Goal: Task Accomplishment & Management: Use online tool/utility

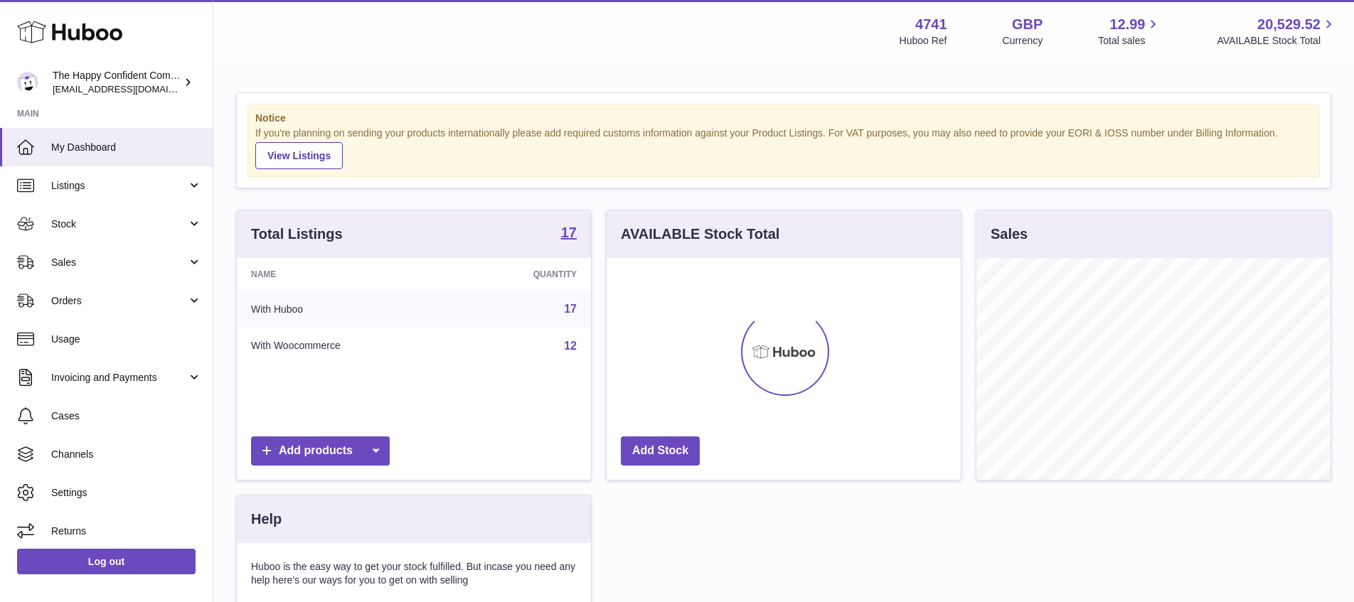
scroll to position [222, 354]
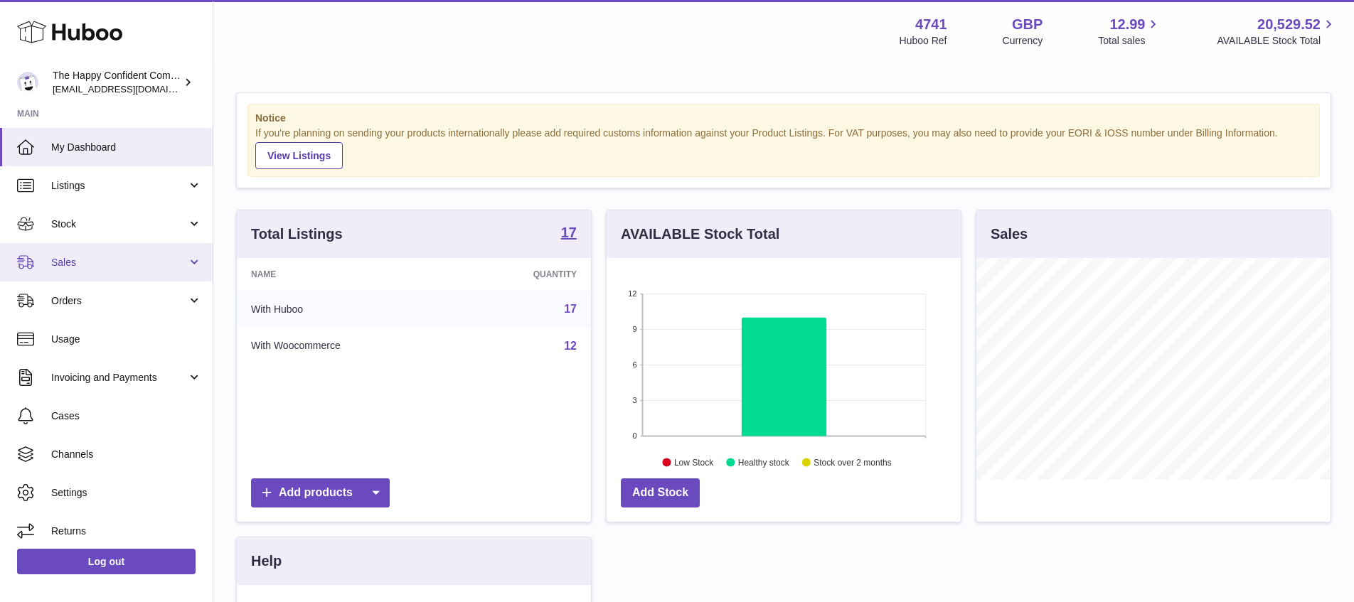
click at [63, 261] on span "Sales" at bounding box center [119, 263] width 136 height 14
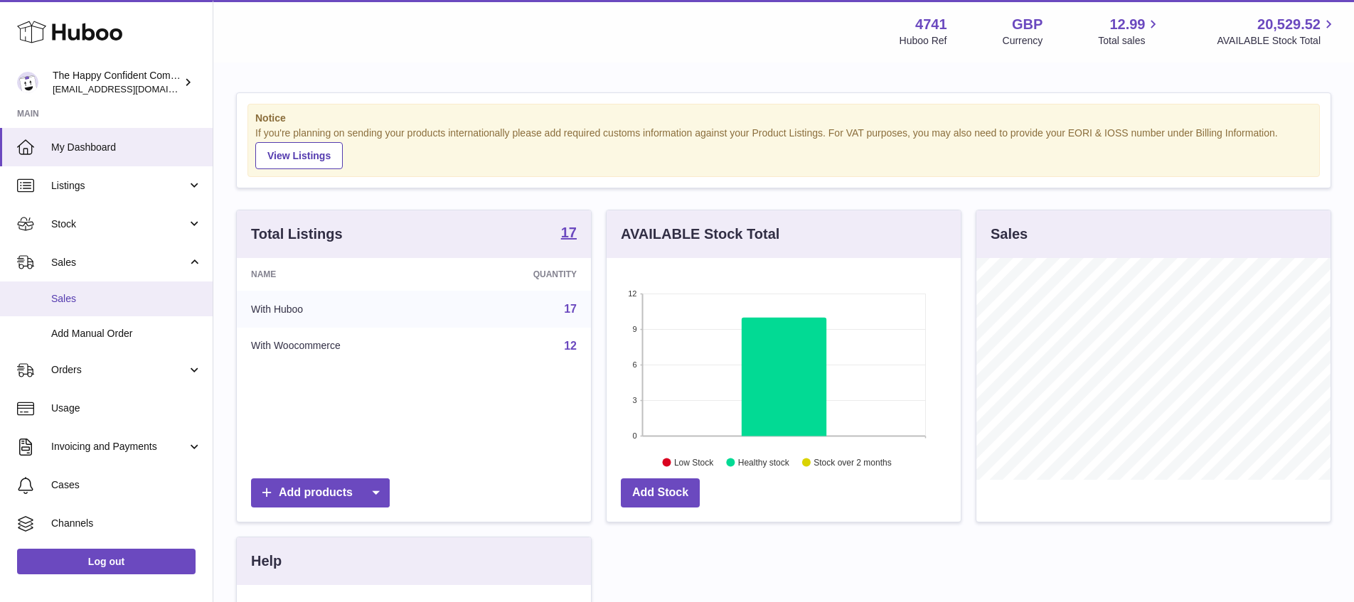
click at [73, 298] on span "Sales" at bounding box center [126, 299] width 151 height 14
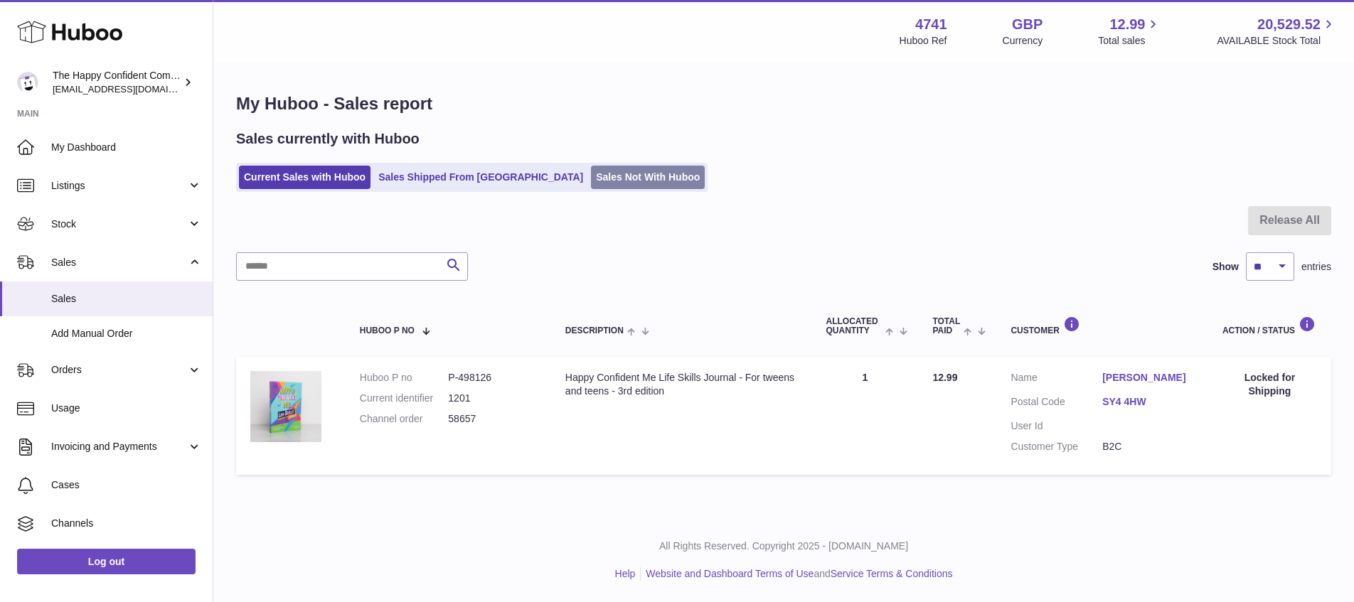
click at [591, 171] on link "Sales Not With Huboo" at bounding box center [648, 177] width 114 height 23
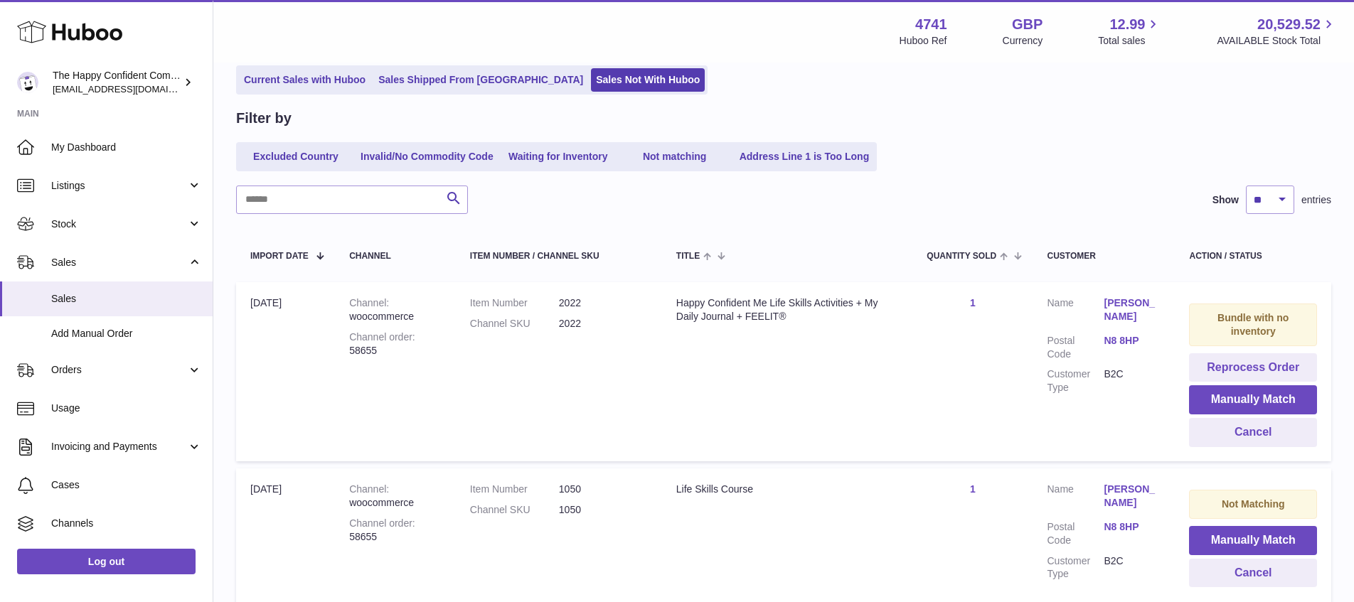
scroll to position [98, 0]
click at [1264, 393] on button "Manually Match" at bounding box center [1253, 399] width 128 height 29
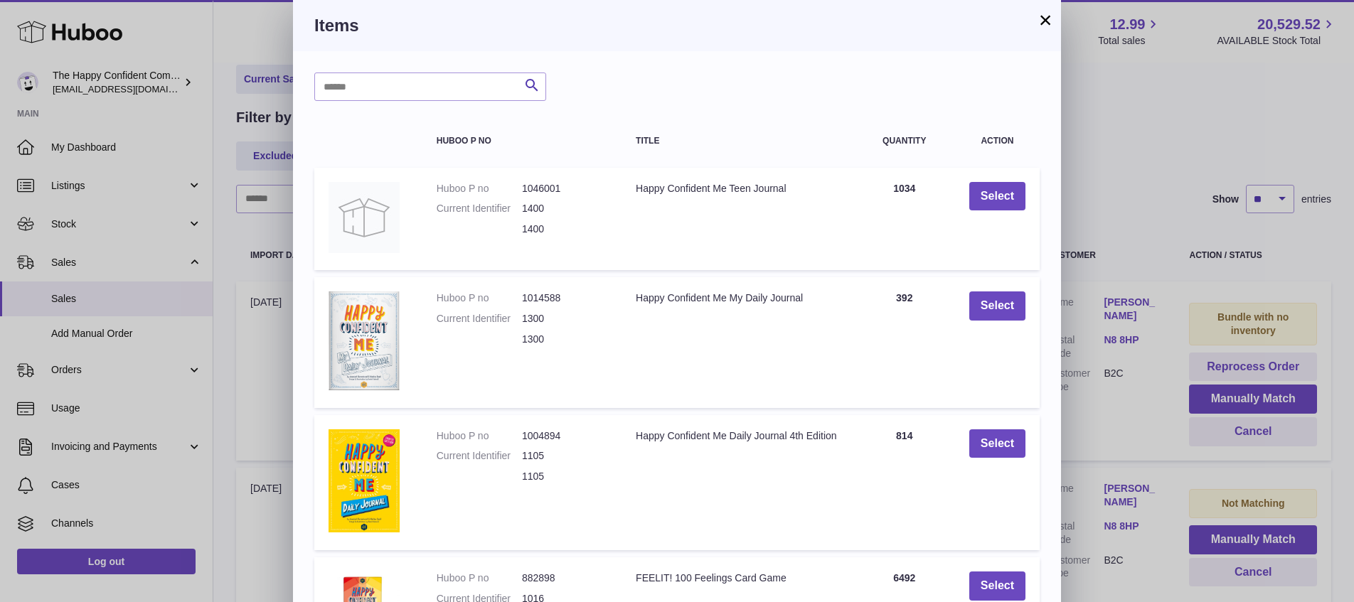
click at [1043, 18] on button "×" at bounding box center [1045, 19] width 17 height 17
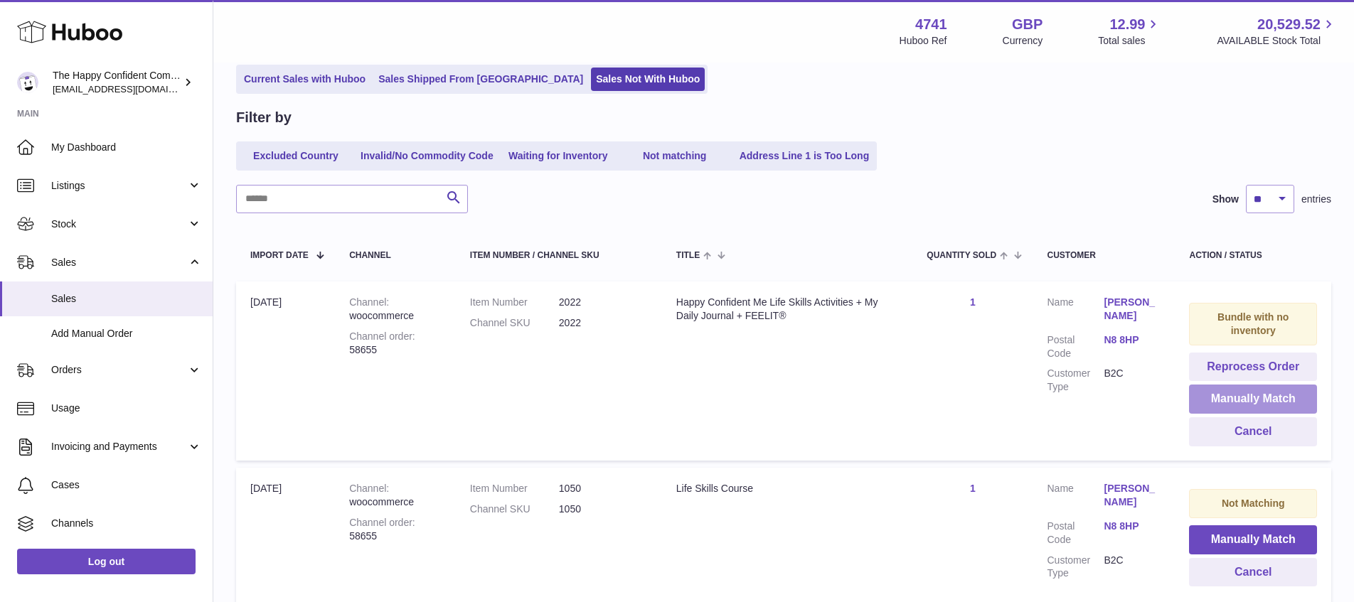
click at [1221, 395] on button "Manually Match" at bounding box center [1253, 399] width 128 height 29
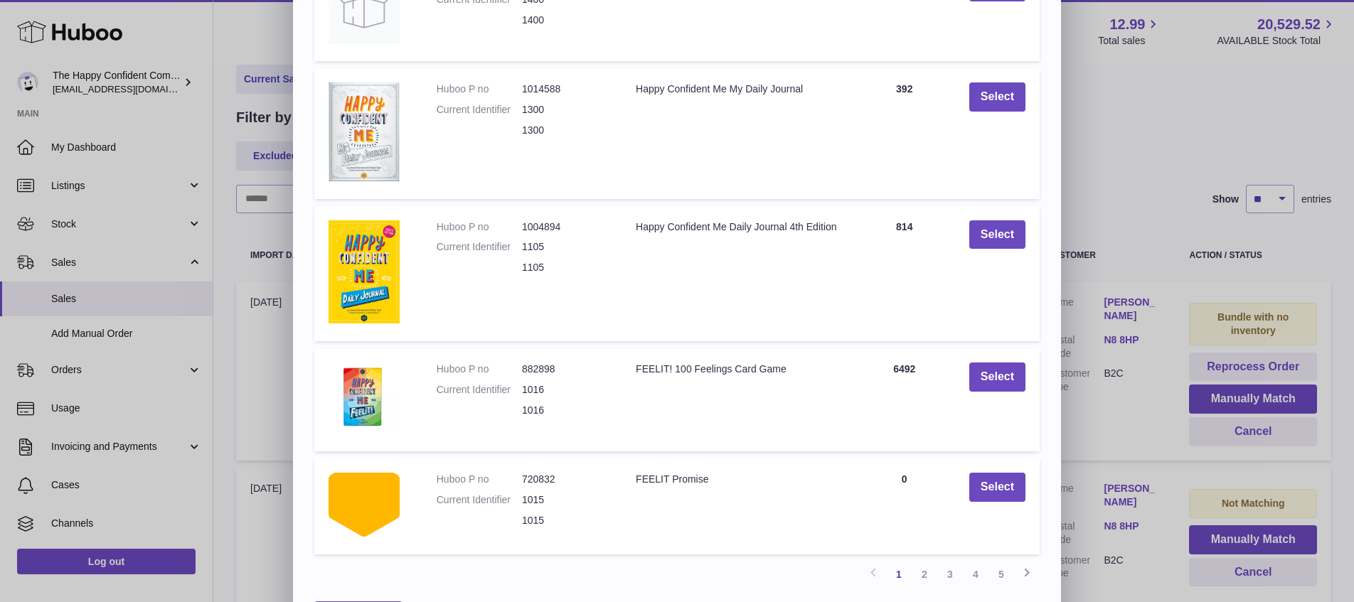
scroll to position [260, 0]
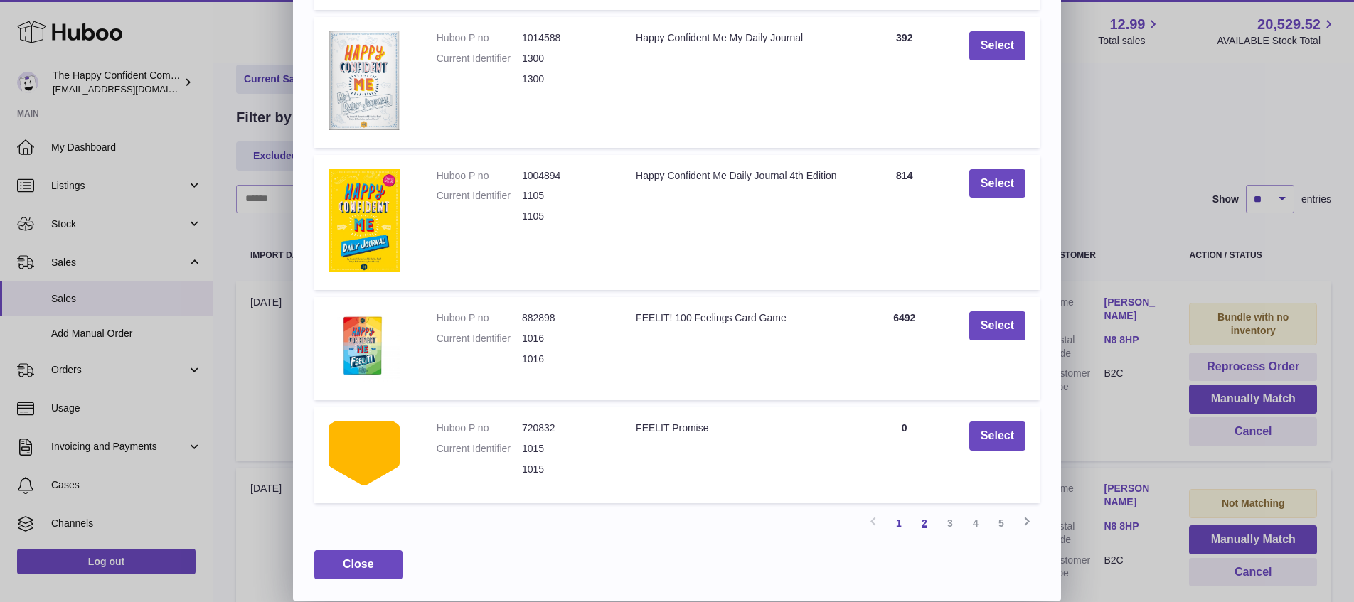
click at [927, 525] on link "2" at bounding box center [925, 524] width 26 height 26
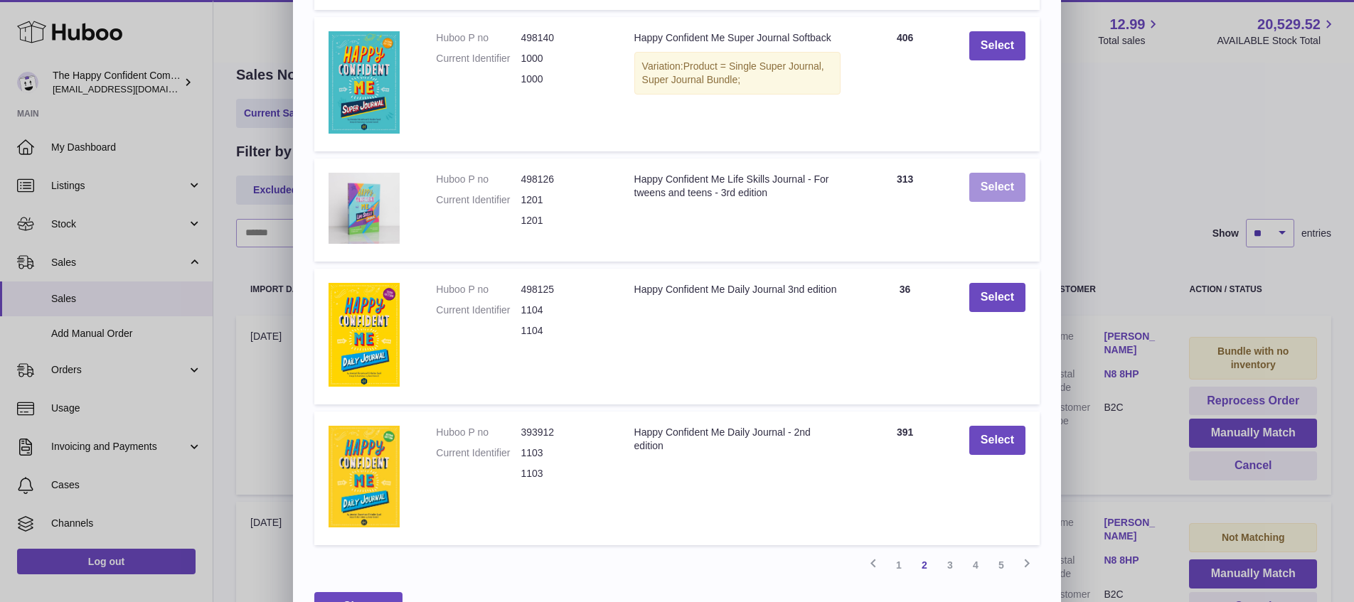
click at [986, 186] on button "Select" at bounding box center [997, 187] width 56 height 29
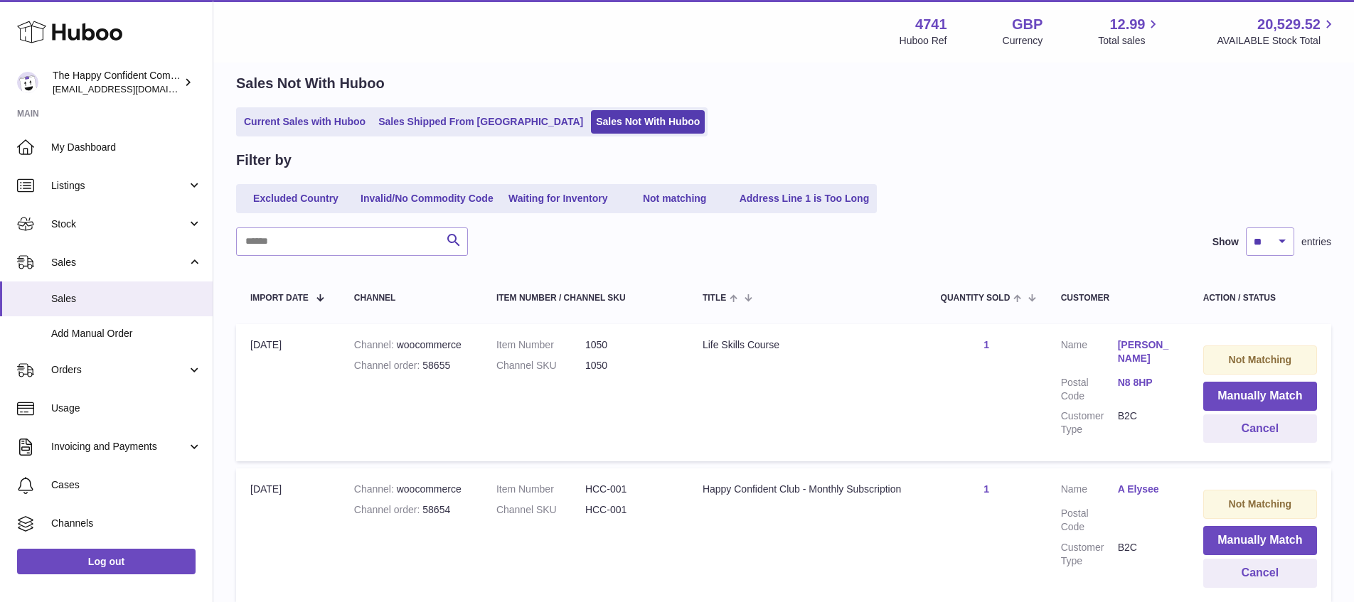
scroll to position [0, 0]
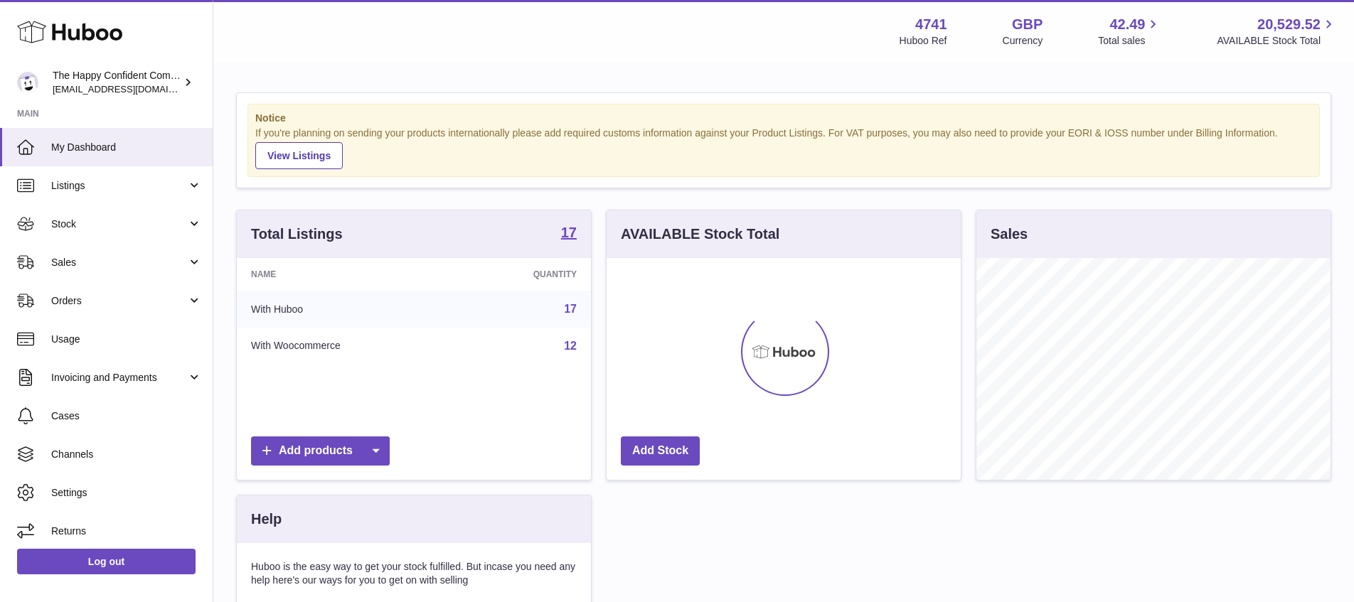
scroll to position [222, 354]
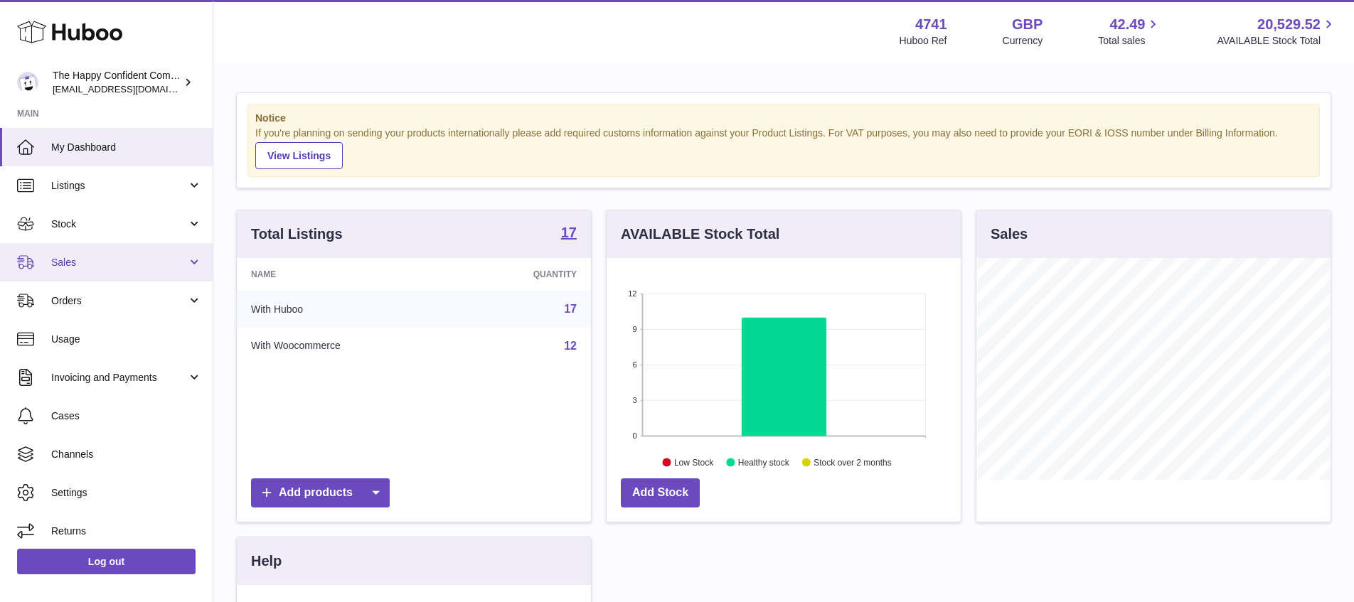
click at [81, 262] on span "Sales" at bounding box center [119, 263] width 136 height 14
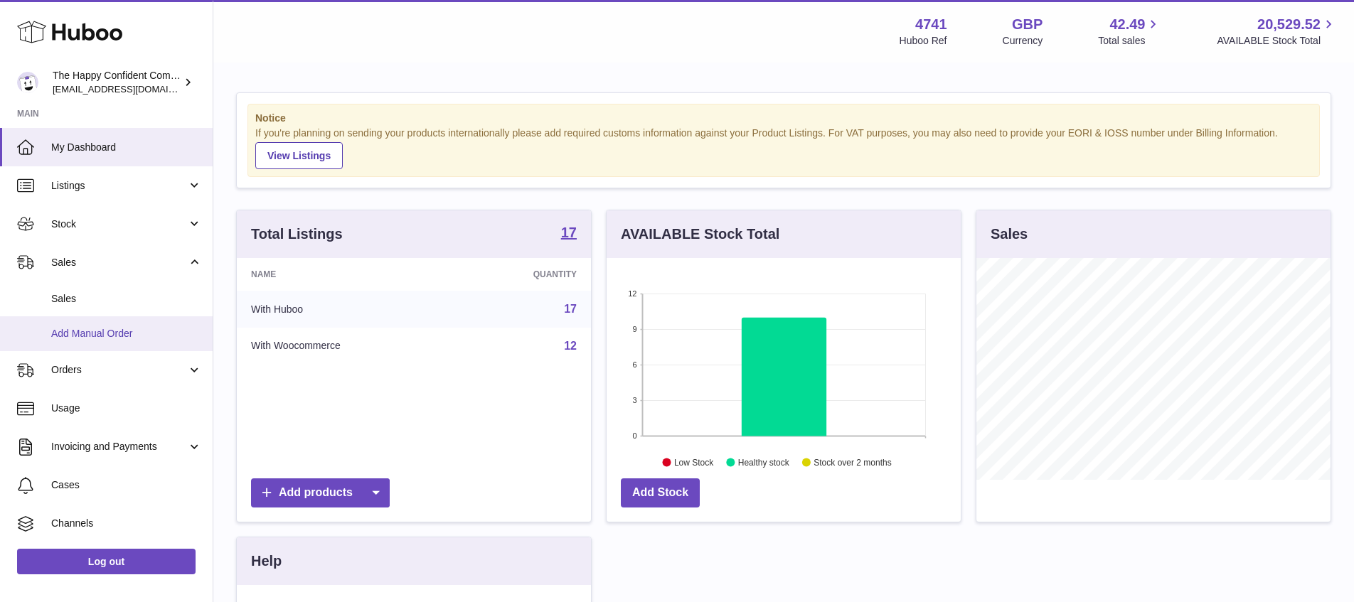
click at [95, 327] on span "Add Manual Order" at bounding box center [126, 334] width 151 height 14
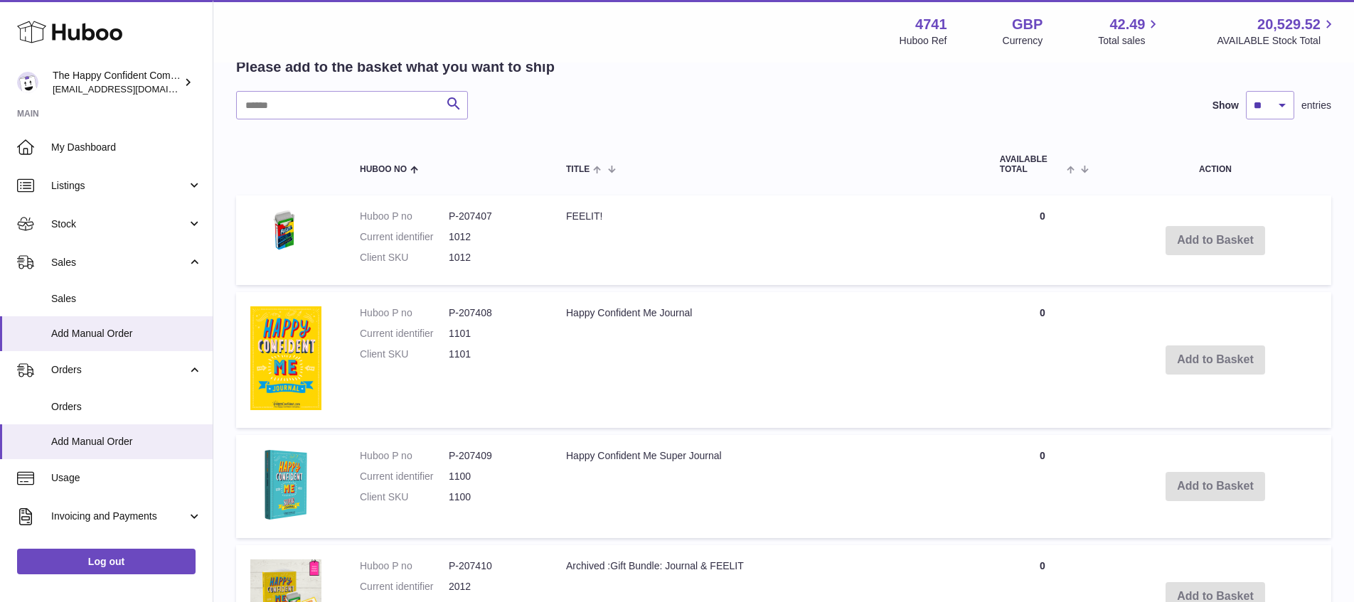
scroll to position [320, 0]
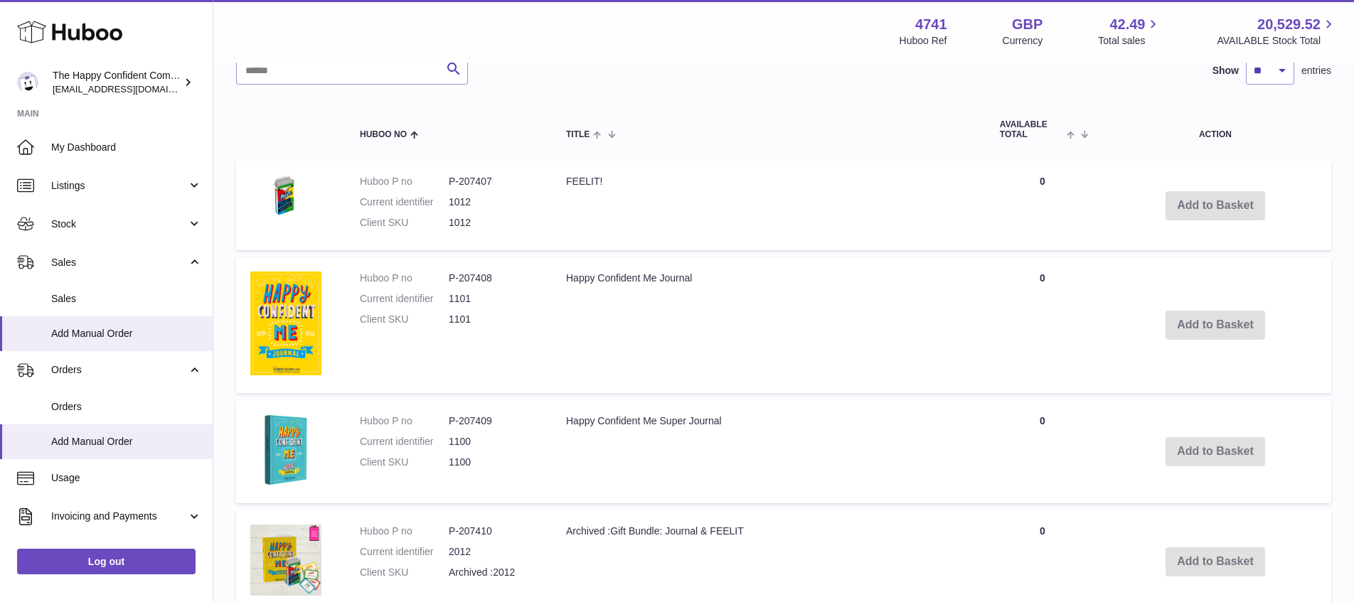
click at [449, 176] on dd "P-207407" at bounding box center [493, 182] width 89 height 14
drag, startPoint x: 447, startPoint y: 176, endPoint x: 495, endPoint y: 177, distance: 48.4
click at [495, 177] on dl "Huboo P no P-207407 Current identifier 1012 Client SKU 1012" at bounding box center [449, 206] width 178 height 62
copy dl "P-207407"
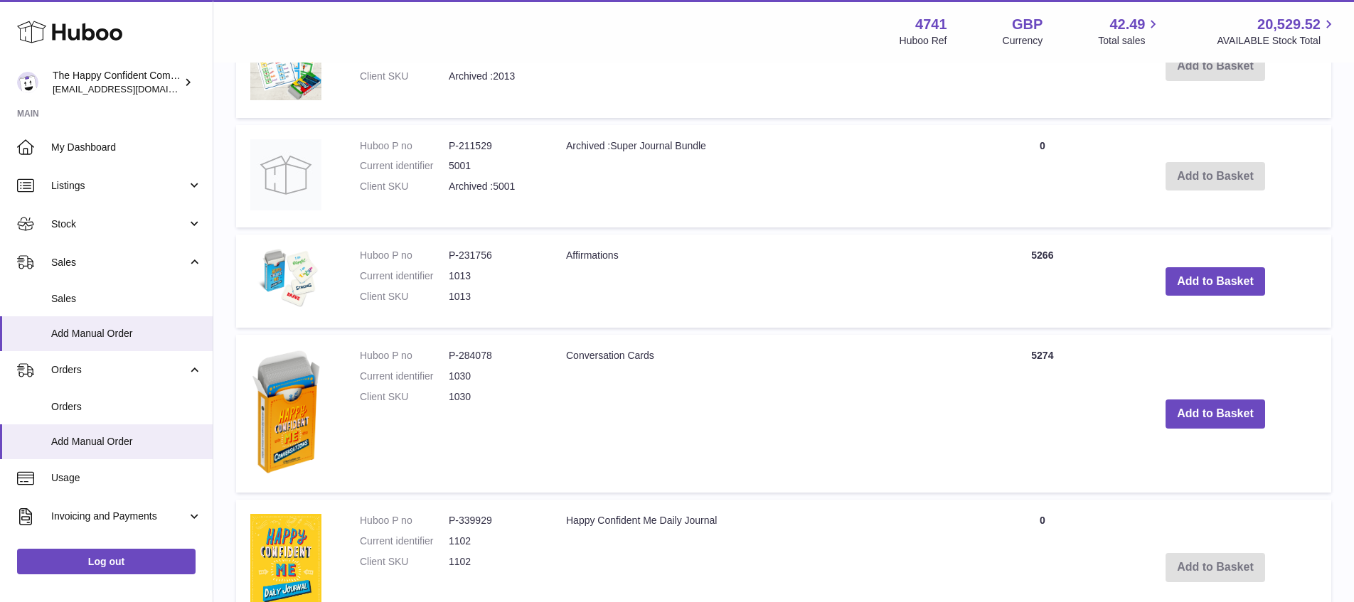
scroll to position [1258, 0]
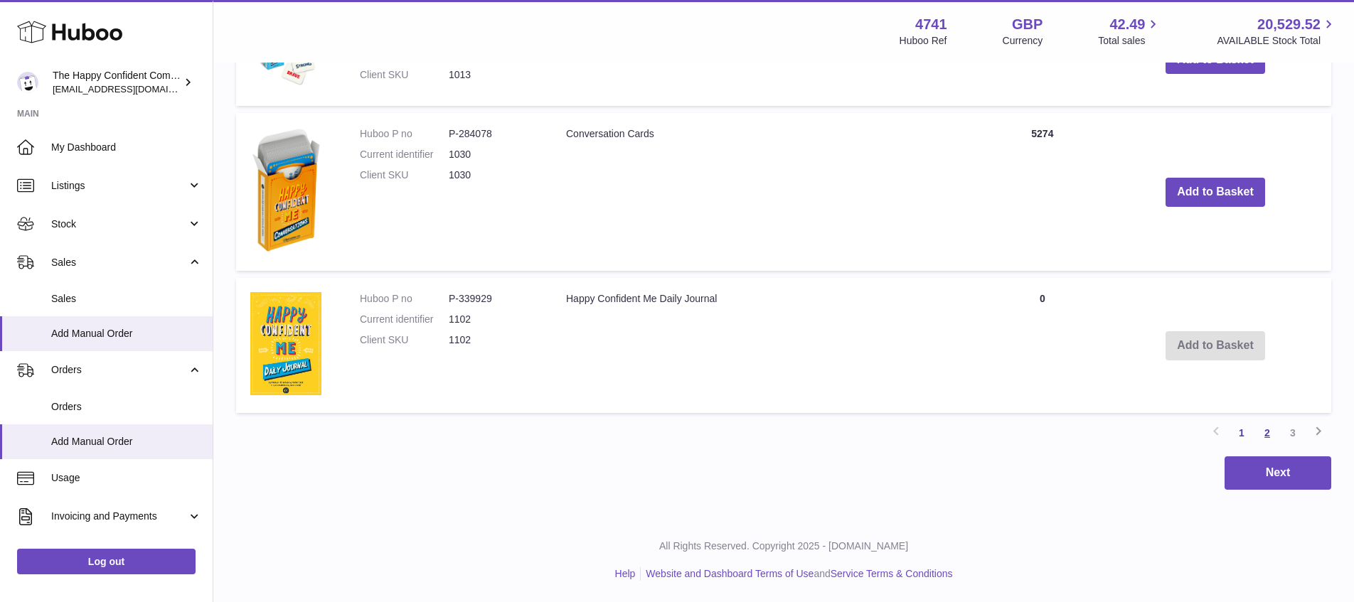
click at [1267, 430] on link "2" at bounding box center [1268, 433] width 26 height 26
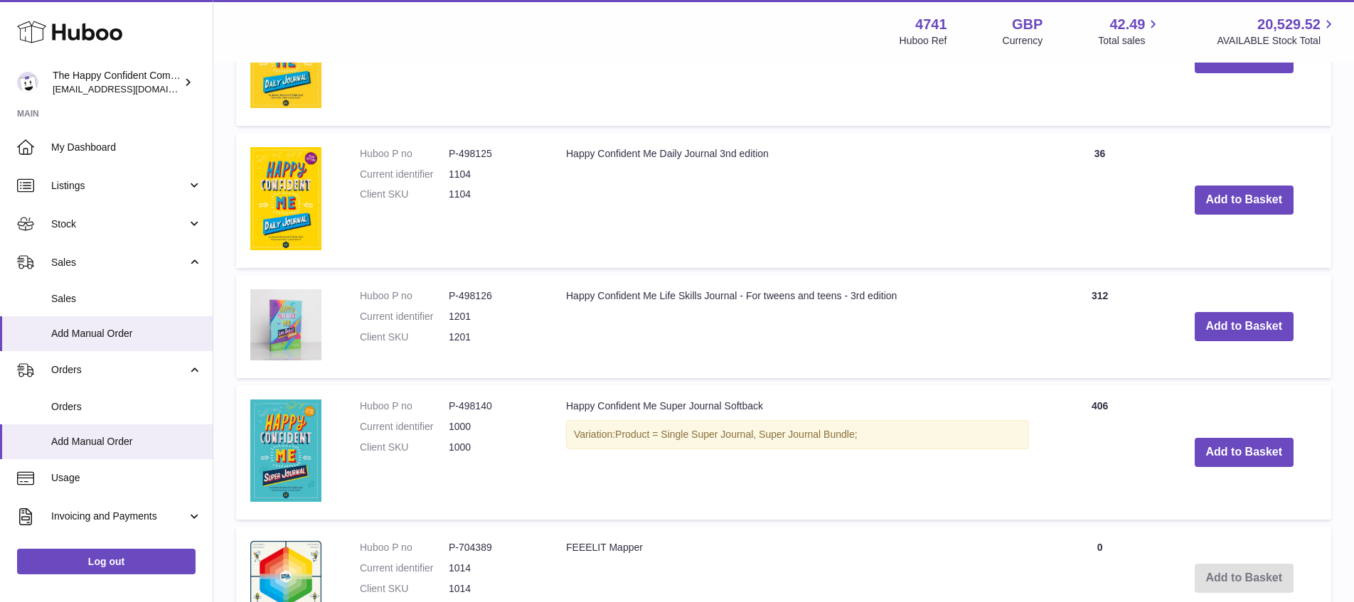
scroll to position [646, 0]
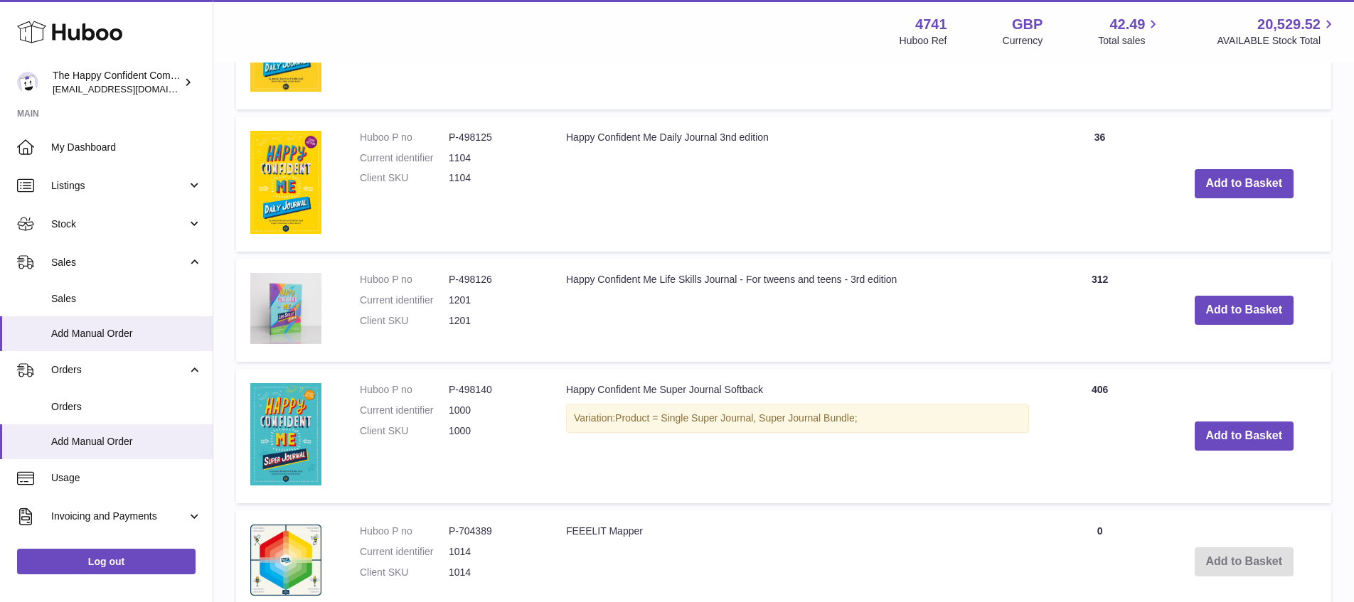
click at [447, 277] on dt "Huboo P no" at bounding box center [404, 280] width 89 height 14
drag, startPoint x: 448, startPoint y: 277, endPoint x: 488, endPoint y: 277, distance: 39.8
click at [488, 277] on dd "P-498126" at bounding box center [493, 280] width 89 height 14
drag, startPoint x: 449, startPoint y: 277, endPoint x: 496, endPoint y: 278, distance: 46.2
click at [496, 278] on dd "P-498126" at bounding box center [493, 280] width 89 height 14
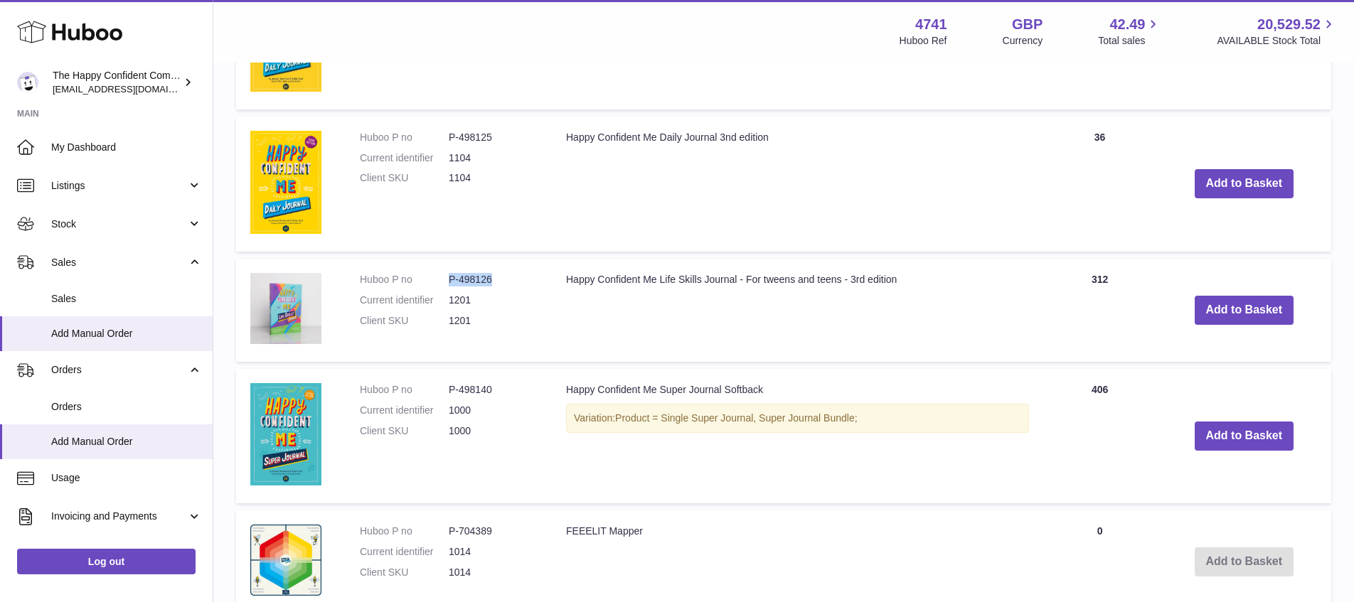
copy dd "P-498126"
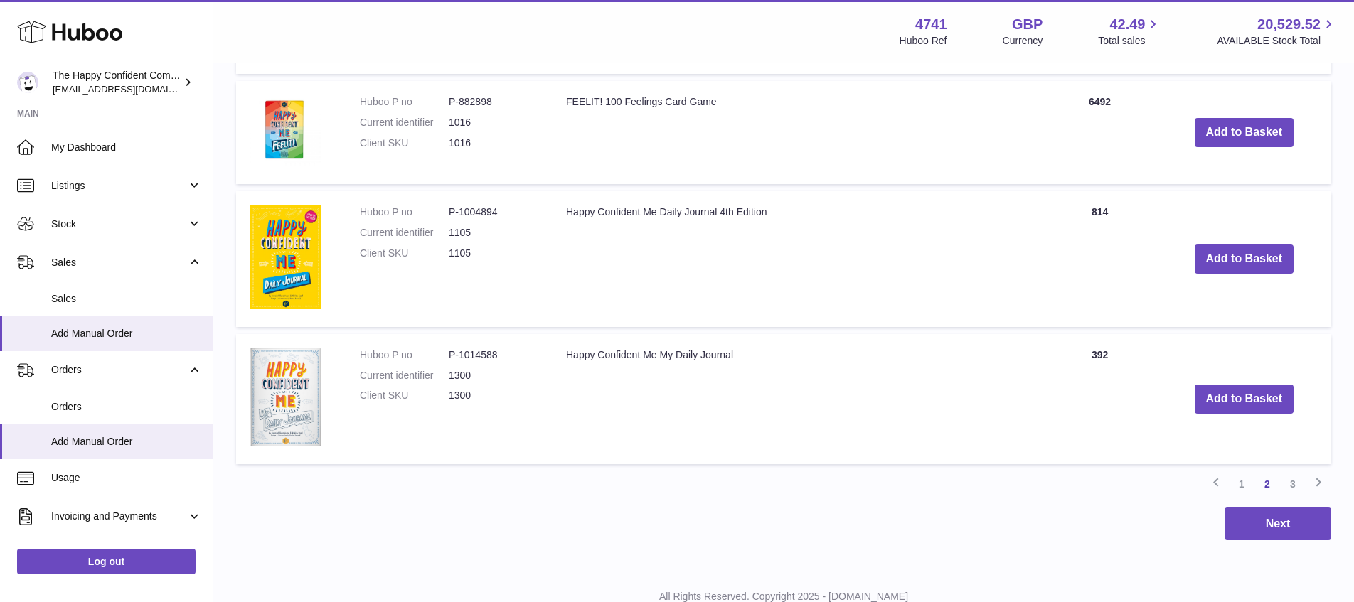
scroll to position [1304, 0]
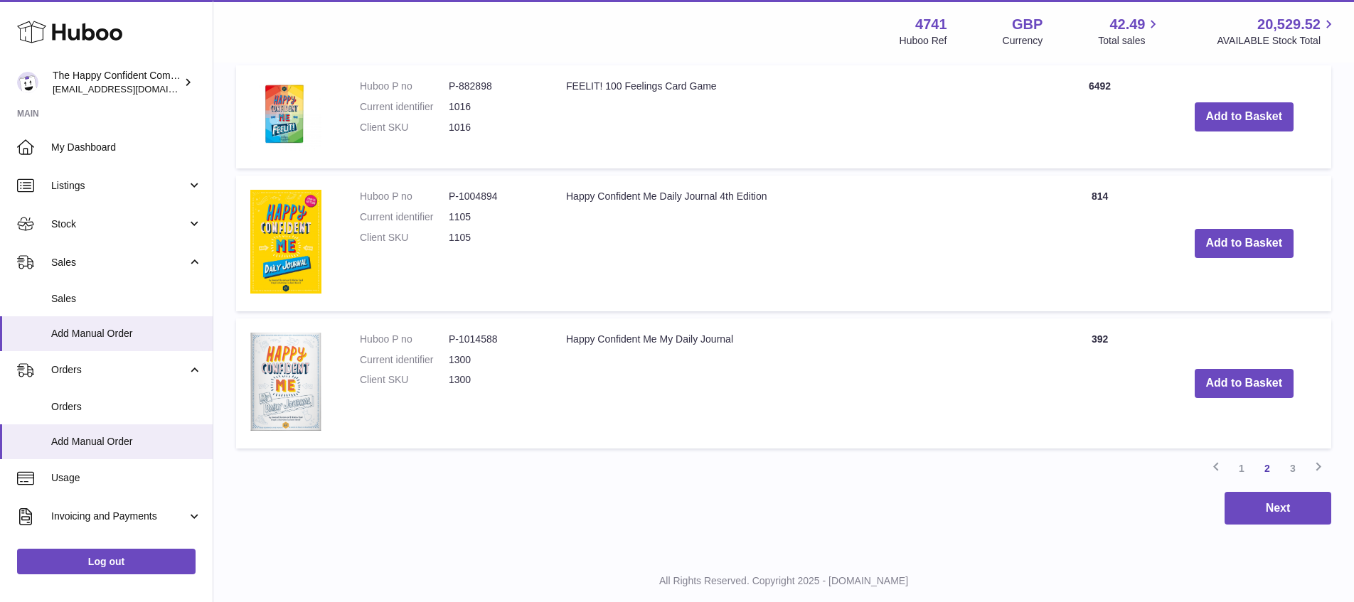
click at [482, 334] on dd "P-1014588" at bounding box center [493, 340] width 89 height 14
drag, startPoint x: 453, startPoint y: 335, endPoint x: 511, endPoint y: 334, distance: 57.6
click at [499, 335] on dd "P-1014588" at bounding box center [493, 340] width 89 height 14
copy dd "P-1014588"
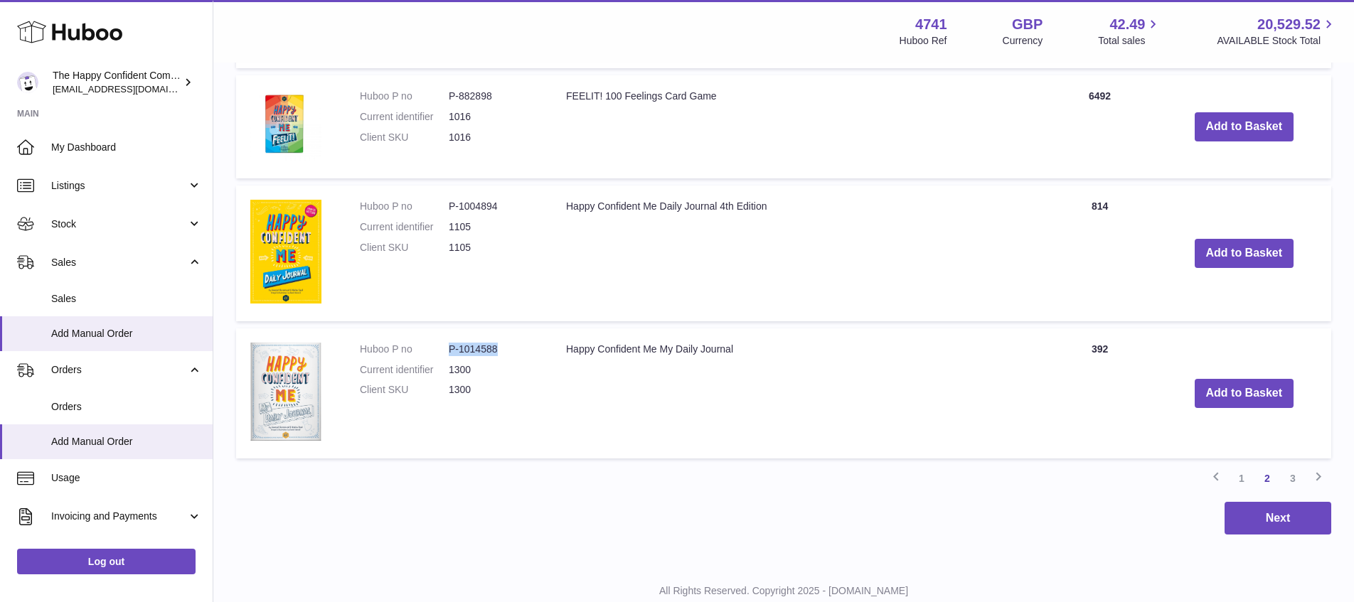
scroll to position [1293, 0]
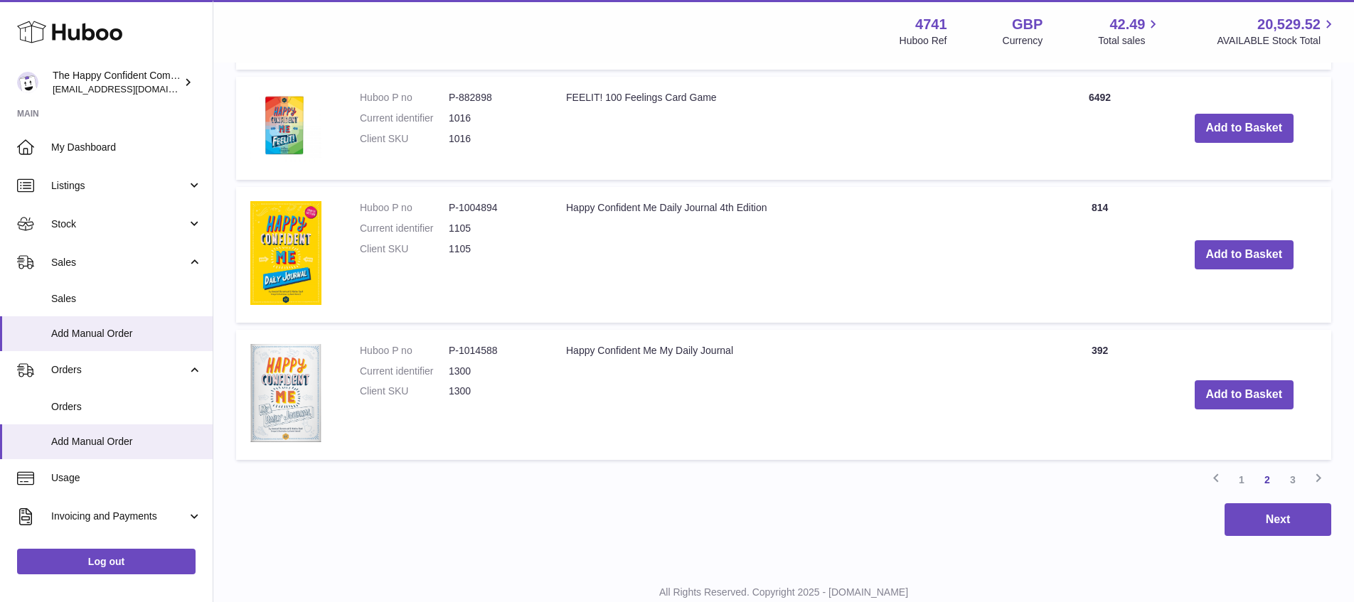
click at [447, 94] on dt "Huboo P no" at bounding box center [404, 98] width 89 height 14
drag, startPoint x: 450, startPoint y: 95, endPoint x: 495, endPoint y: 95, distance: 44.8
click at [495, 95] on dd "P-882898" at bounding box center [493, 98] width 89 height 14
copy dd "P-882898"
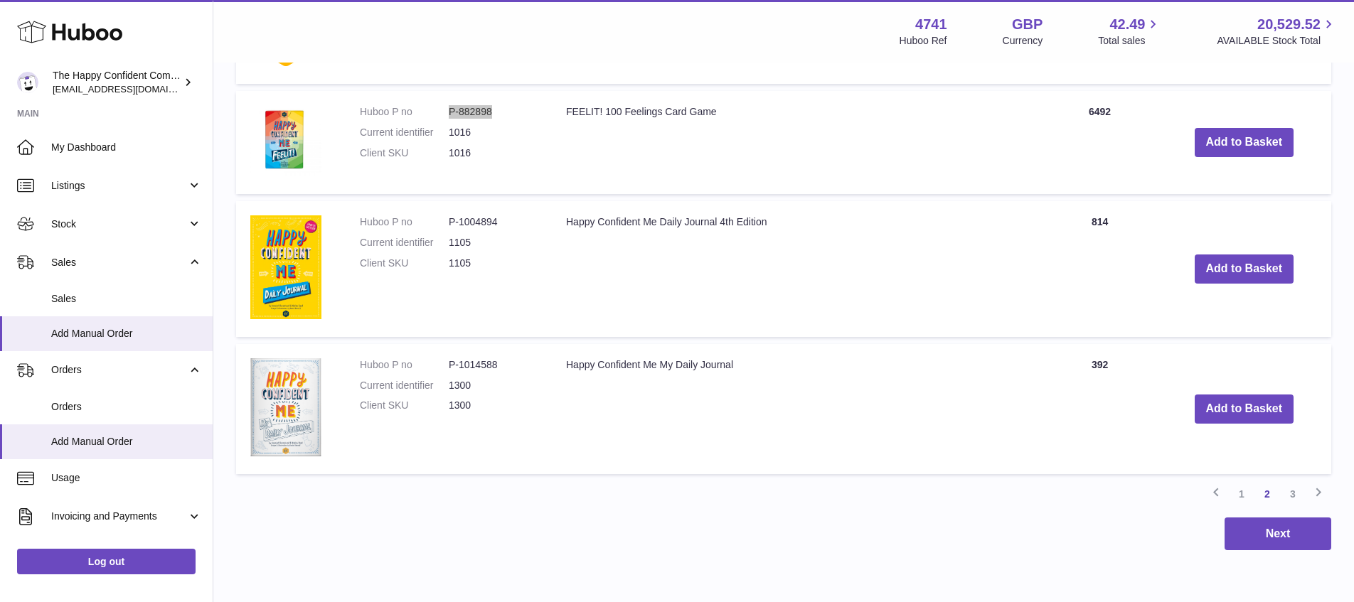
scroll to position [1287, 0]
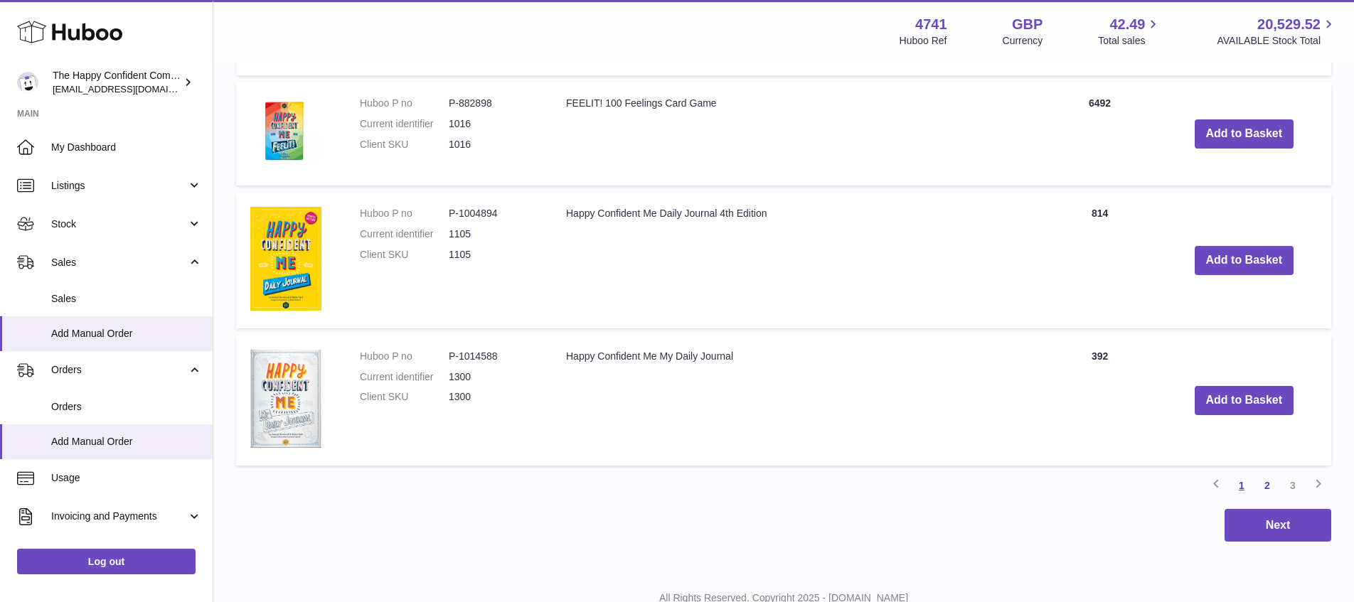
click at [1240, 485] on link "1" at bounding box center [1242, 486] width 26 height 26
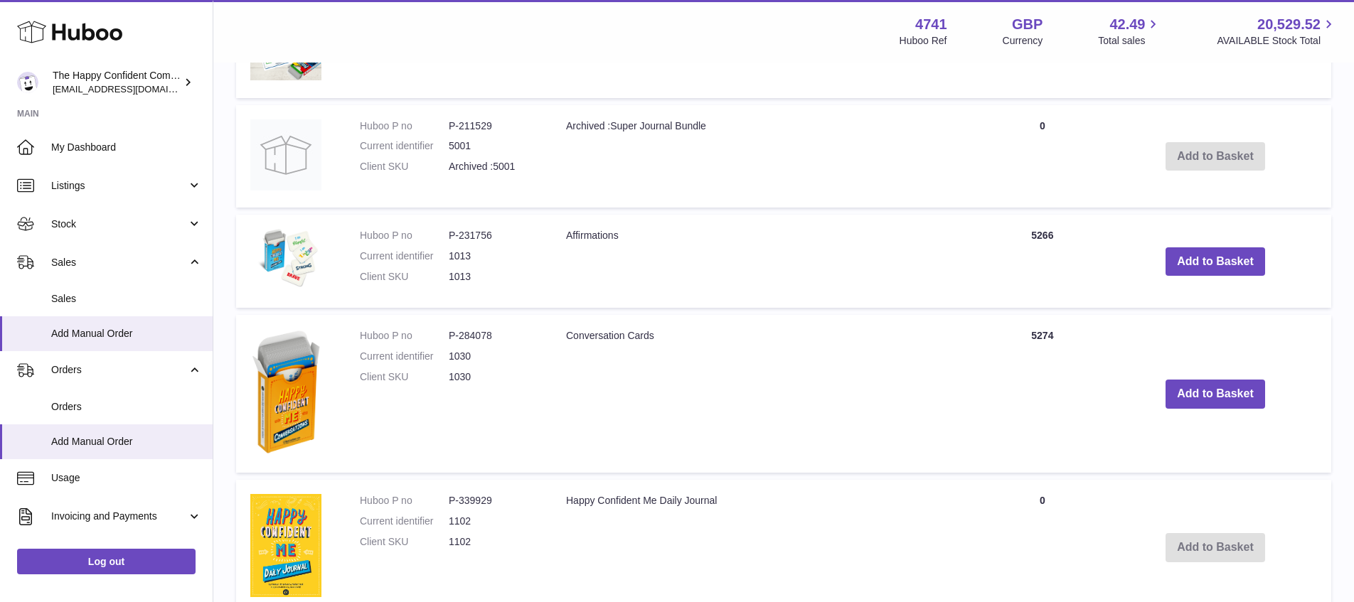
scroll to position [1057, 0]
drag, startPoint x: 449, startPoint y: 234, endPoint x: 494, endPoint y: 234, distance: 44.1
click at [493, 234] on dd "P-231756" at bounding box center [493, 235] width 89 height 14
copy dd "P-231756"
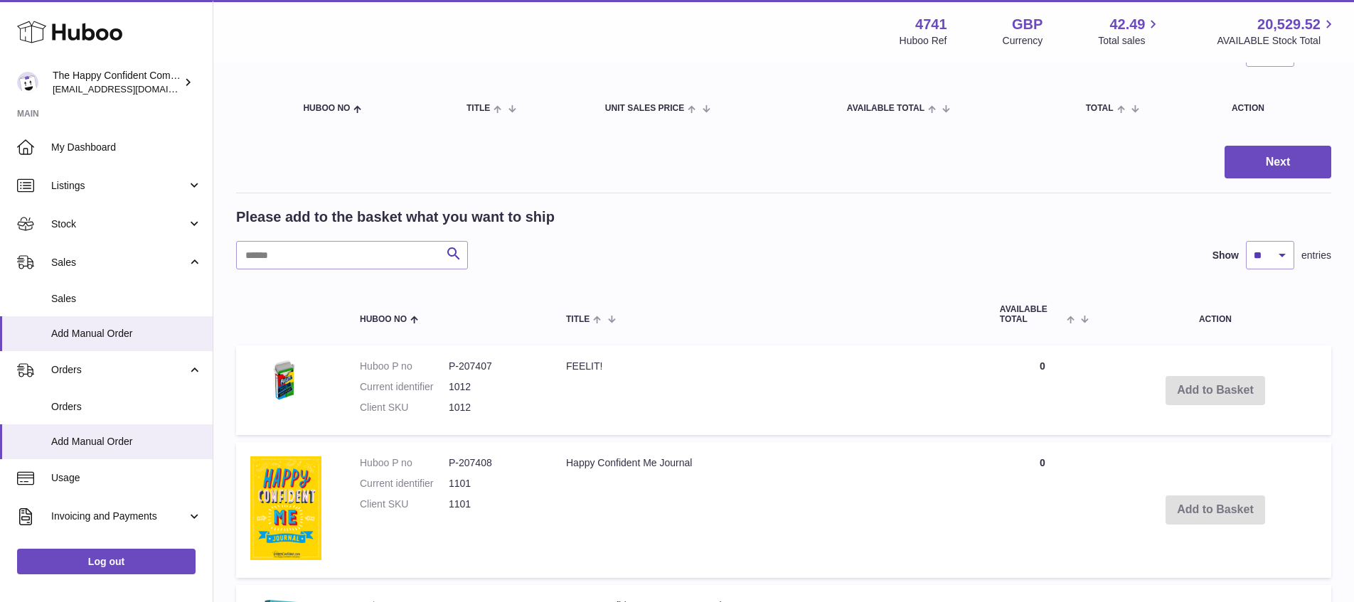
scroll to position [145, 0]
